Goal: Task Accomplishment & Management: Complete application form

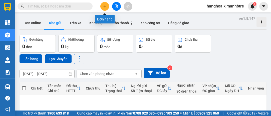
click at [104, 7] on icon "plus" at bounding box center [105, 7] width 4 height 4
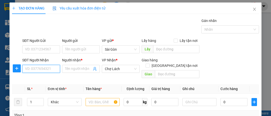
click at [36, 68] on input "SĐT Người Nhận" at bounding box center [41, 69] width 38 height 8
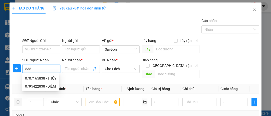
click at [49, 78] on div "0707165838 - THỦY" at bounding box center [40, 79] width 31 height 6
type input "0707165838"
type input "THỦY"
type input "LỘ ĐẤT"
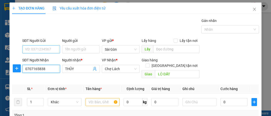
type input "0707165838"
click at [50, 51] on input "SĐT Người Gửi" at bounding box center [41, 50] width 38 height 8
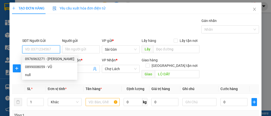
click at [54, 59] on div "0976963271 - [PERSON_NAME]" at bounding box center [49, 59] width 49 height 6
type input "0976963271"
type input "THANH"
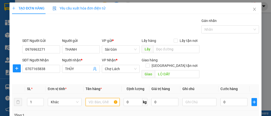
click at [100, 98] on input "text" at bounding box center [103, 102] width 34 height 8
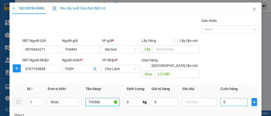
type input "THÙNG"
click at [231, 98] on input "0" at bounding box center [233, 102] width 27 height 8
type input "005"
type input "5"
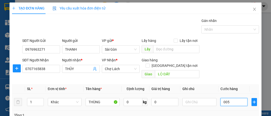
type input "0.050"
type input "50"
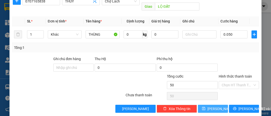
click at [208, 105] on button "[PERSON_NAME]" at bounding box center [213, 109] width 30 height 8
type input "50.000"
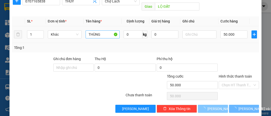
type input "0"
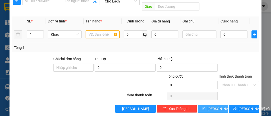
scroll to position [0, 0]
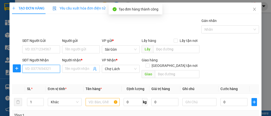
click at [39, 71] on input "SĐT Người Nhận" at bounding box center [41, 69] width 38 height 8
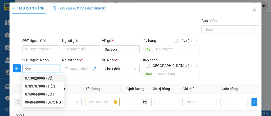
click at [48, 78] on div "0779829998 - VŨ" at bounding box center [43, 79] width 36 height 6
type input "0779829998"
type input "VŨ"
type input "LỘ HỘI"
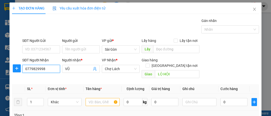
type input "0779829998"
click at [90, 98] on input "text" at bounding box center [103, 102] width 34 height 8
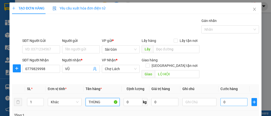
type input "THÙNG"
click at [226, 98] on input "0" at bounding box center [233, 102] width 27 height 8
type input "001"
type input "1"
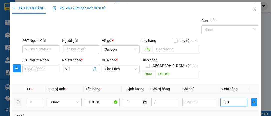
type input "0.010"
type input "10"
type input "00.100"
type input "100"
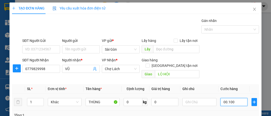
type input "100"
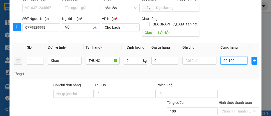
scroll to position [68, 0]
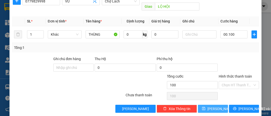
click at [216, 106] on span "[PERSON_NAME]" at bounding box center [220, 109] width 27 height 6
type input "100.000"
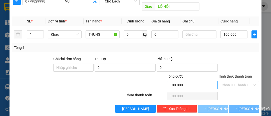
scroll to position [0, 0]
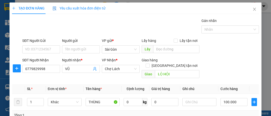
type input "0"
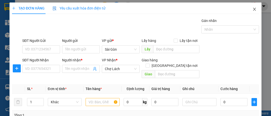
click at [253, 10] on icon "close" at bounding box center [254, 9] width 4 height 4
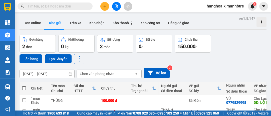
click at [23, 87] on span at bounding box center [24, 89] width 4 height 4
click at [24, 86] on input "checkbox" at bounding box center [24, 86] width 0 height 0
checkbox input "true"
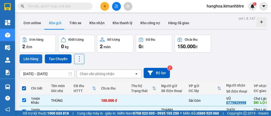
click at [33, 59] on button "Lên hàng" at bounding box center [31, 59] width 23 height 9
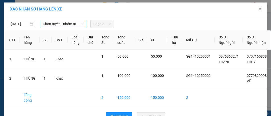
click at [49, 24] on span "Chọn tuyến - nhóm tuyến" at bounding box center [63, 24] width 41 height 8
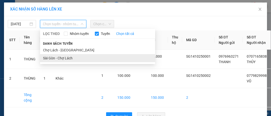
click at [62, 57] on li "Sài Gòn - Chợ Lách" at bounding box center [97, 58] width 115 height 8
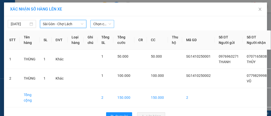
click at [96, 21] on span "Chọn chuyến" at bounding box center [102, 24] width 18 height 8
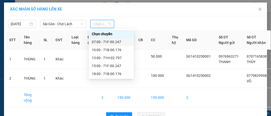
click at [106, 41] on div "07:00 - 71F-00.247" at bounding box center [111, 42] width 39 height 6
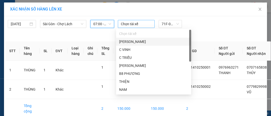
click at [132, 24] on div at bounding box center [136, 24] width 34 height 6
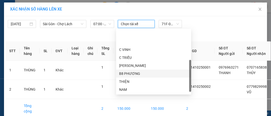
scroll to position [24, 0]
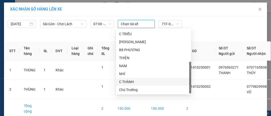
click at [142, 82] on div "C THÀNH" at bounding box center [153, 82] width 69 height 6
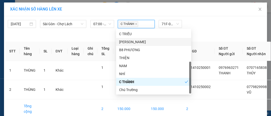
click at [207, 29] on div "C THÀNH 71F-00.247 Số ghế: 19 Loại xe: Ghế ngồi 16 chỗ" at bounding box center [170, 29] width 109 height 19
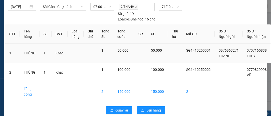
scroll to position [33, 0]
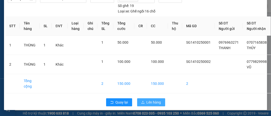
click at [151, 100] on span "Lên hàng" at bounding box center [154, 103] width 15 height 6
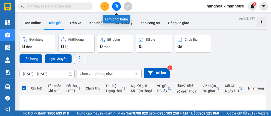
click at [118, 5] on button at bounding box center [116, 6] width 9 height 9
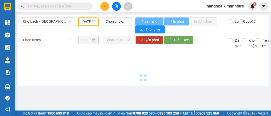
type input "[DATE]"
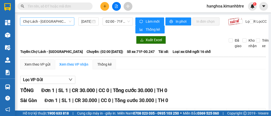
click at [45, 22] on span "Chợ Lách - [GEOGRAPHIC_DATA]" at bounding box center [47, 22] width 48 height 8
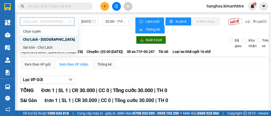
click at [45, 47] on div "Sài Gòn - Chợ Lách" at bounding box center [49, 48] width 52 height 6
type input "[DATE]"
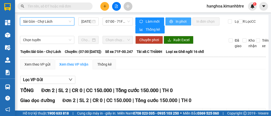
click at [177, 21] on span "In phơi" at bounding box center [182, 22] width 12 height 6
